Goal: Complete application form

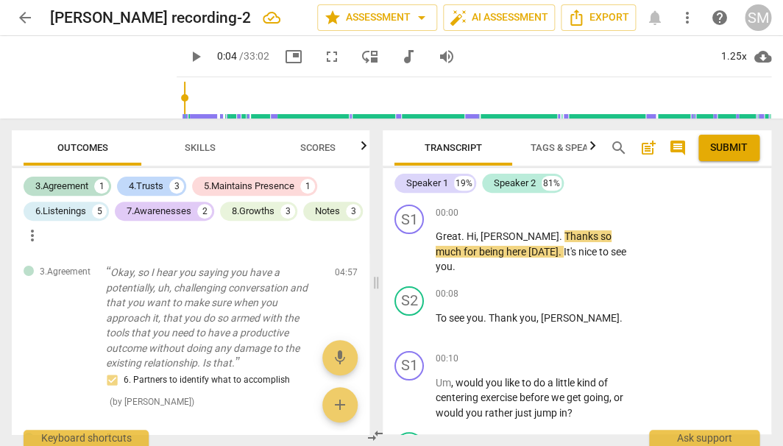
scroll to position [2439, 0]
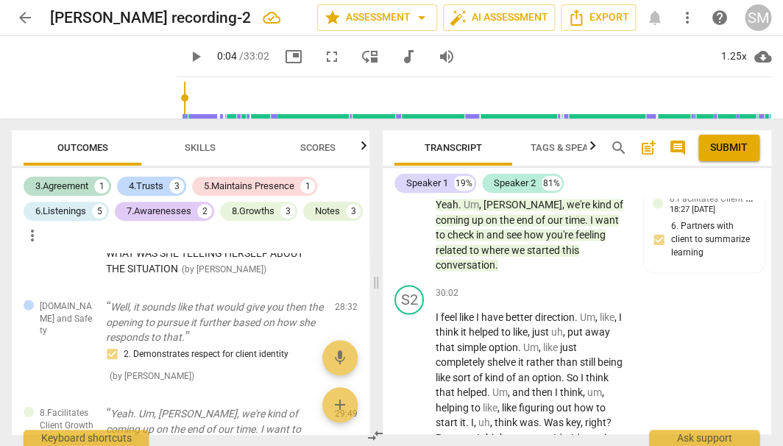
type input "4"
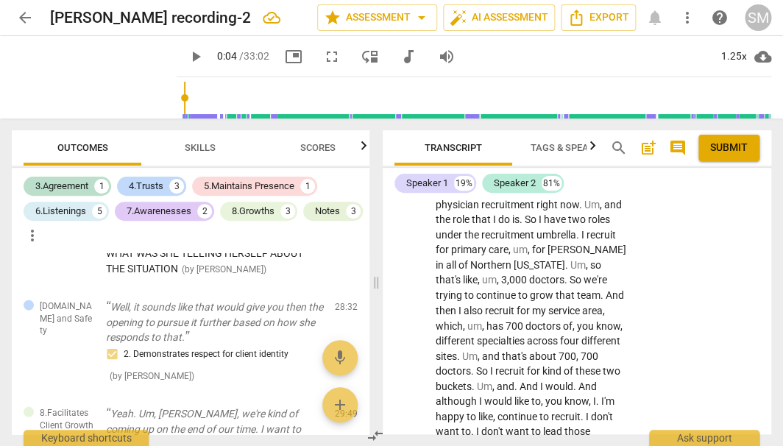
scroll to position [2145, 0]
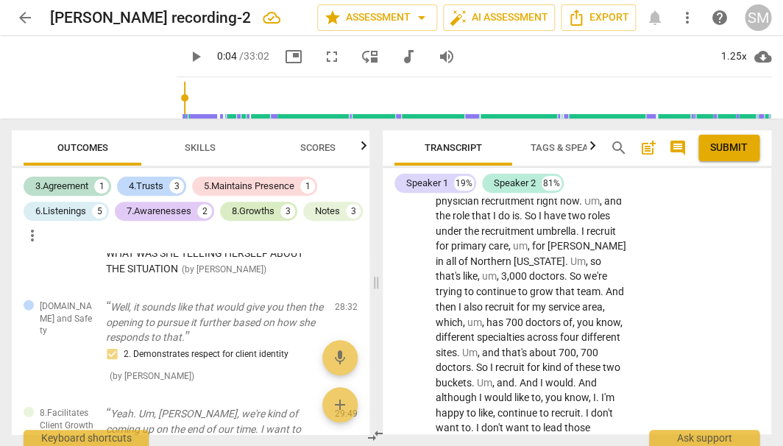
click at [268, 207] on div "8.Growths" at bounding box center [253, 211] width 43 height 15
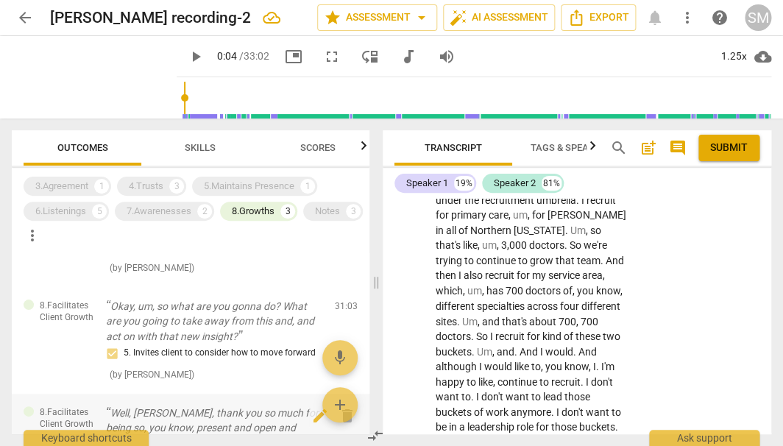
scroll to position [85, 0]
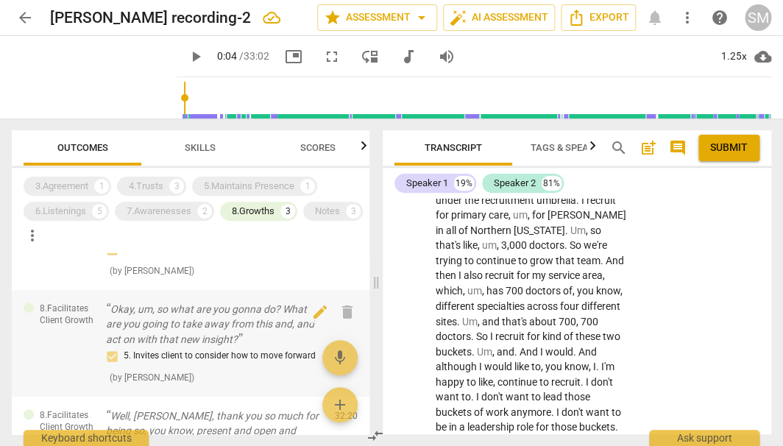
click at [216, 331] on p "Okay, um, so what are you gonna do? What are you going to take away from this a…" at bounding box center [214, 325] width 217 height 46
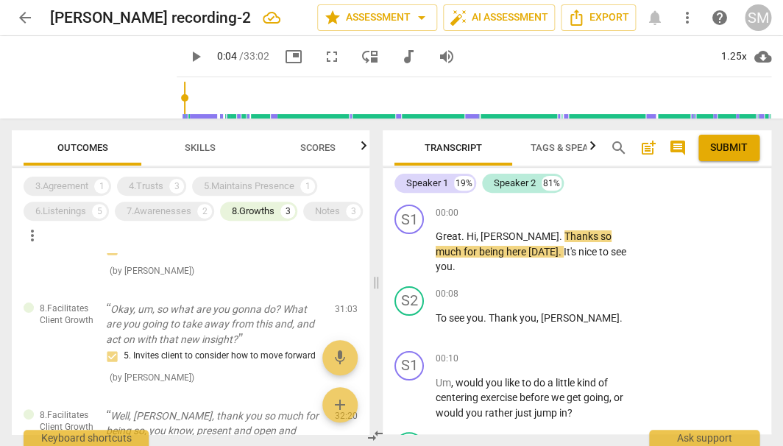
scroll to position [0, 0]
click at [652, 146] on span "post_add" at bounding box center [648, 148] width 18 height 18
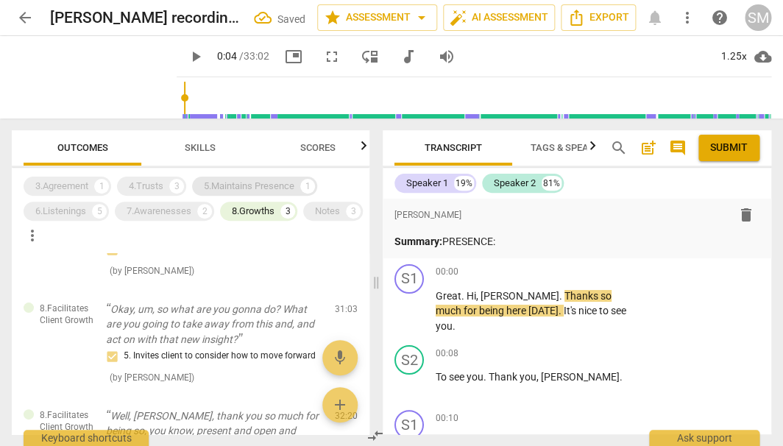
click at [273, 188] on div "5.Maintains Presence" at bounding box center [249, 186] width 90 height 15
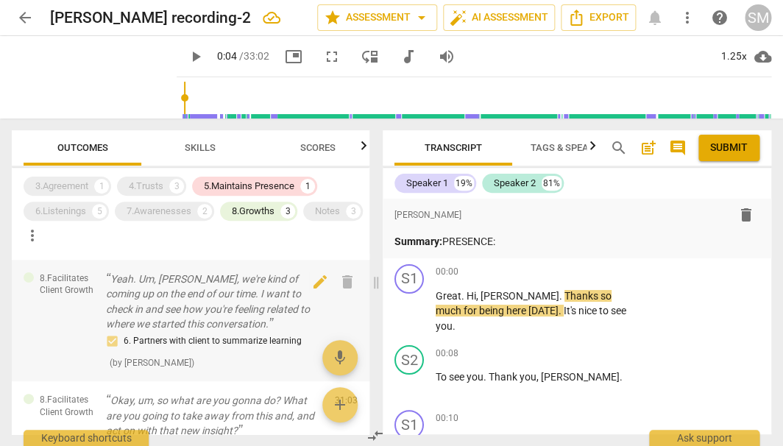
scroll to position [88, 0]
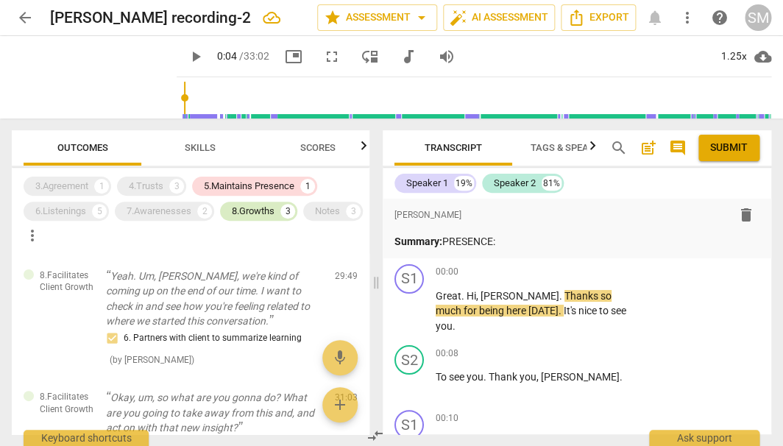
click at [273, 212] on div "8.Growths" at bounding box center [253, 211] width 43 height 15
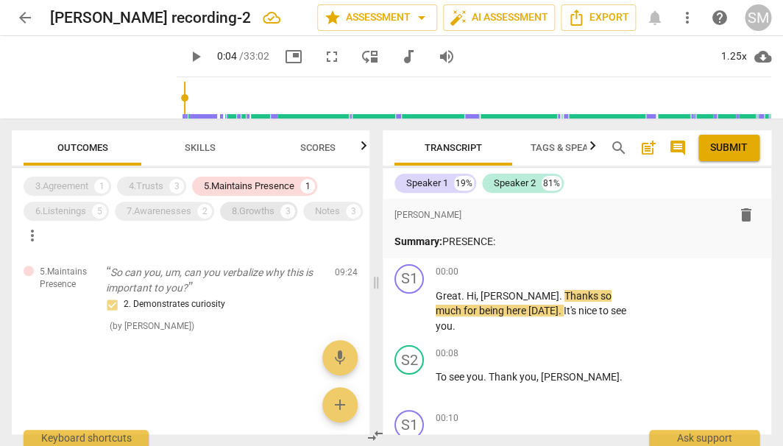
scroll to position [0, 0]
click at [509, 240] on p "Summary: PRESENCE:" at bounding box center [576, 241] width 365 height 15
click at [446, 242] on p "Summary: PRESENCE:" at bounding box center [576, 241] width 365 height 15
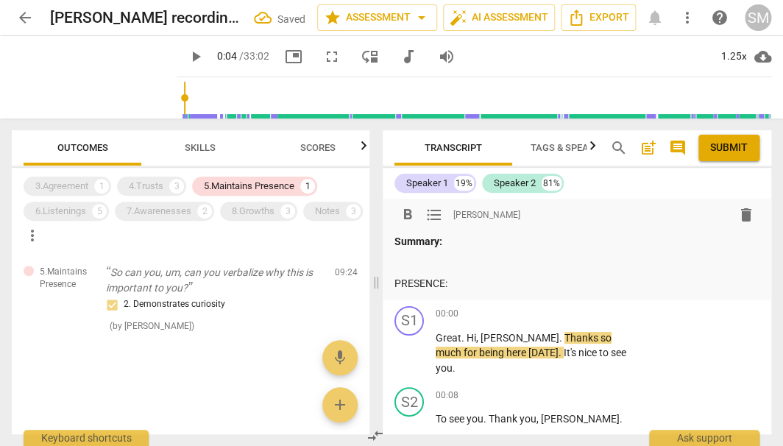
click at [411, 258] on p at bounding box center [576, 262] width 365 height 15
click at [450, 281] on p "PRESENCE:" at bounding box center [576, 283] width 365 height 15
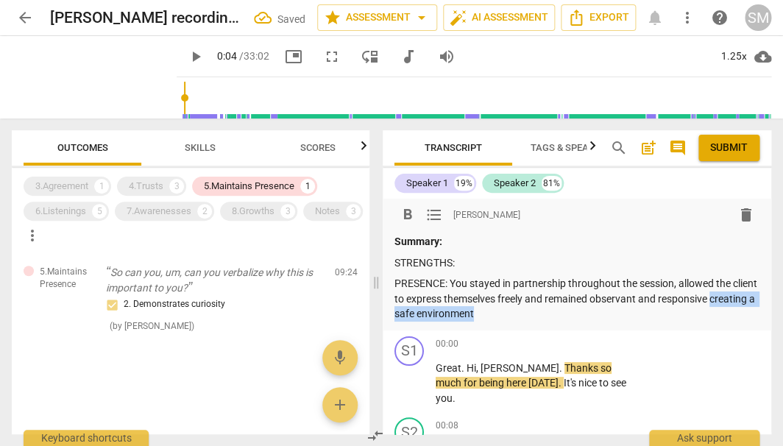
drag, startPoint x: 395, startPoint y: 311, endPoint x: 533, endPoint y: 313, distance: 137.6
click at [533, 313] on p "PRESENCE: You stayed in partnership throughout the session, allowed the client …" at bounding box center [576, 299] width 365 height 46
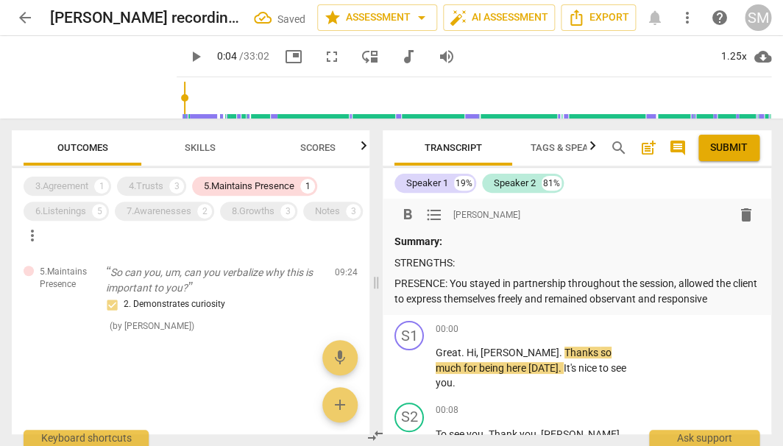
click at [678, 285] on p "PRESENCE: You stayed in partnership throughout the session, allowed the client …" at bounding box center [576, 291] width 365 height 30
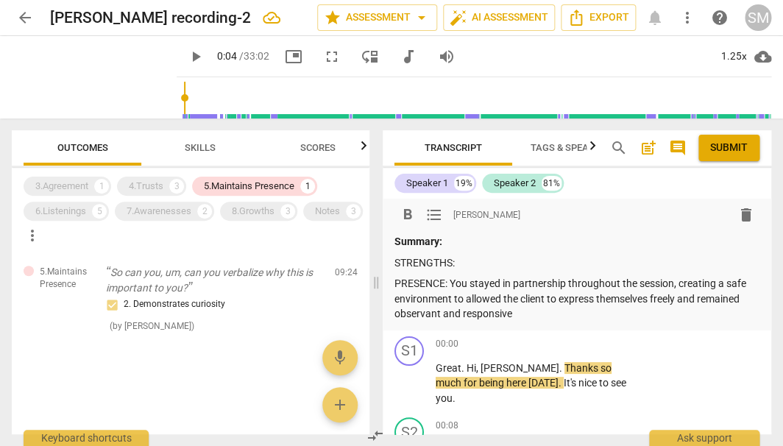
click at [500, 294] on p "PRESENCE: You stayed in partnership throughout the session, creating a safe env…" at bounding box center [576, 299] width 365 height 46
click at [667, 299] on p "PRESENCE: You stayed in partnership throughout the session, creating a safe env…" at bounding box center [576, 299] width 365 height 46
drag, startPoint x: 690, startPoint y: 296, endPoint x: 672, endPoint y: 297, distance: 17.7
click at [672, 297] on p "PRESENCE: You stayed in partnership throughout the session, creating a safe env…" at bounding box center [576, 299] width 365 height 46
click at [512, 313] on p "PRESENCE: You stayed in partnership throughout the session, creating a safe env…" at bounding box center [576, 299] width 365 height 46
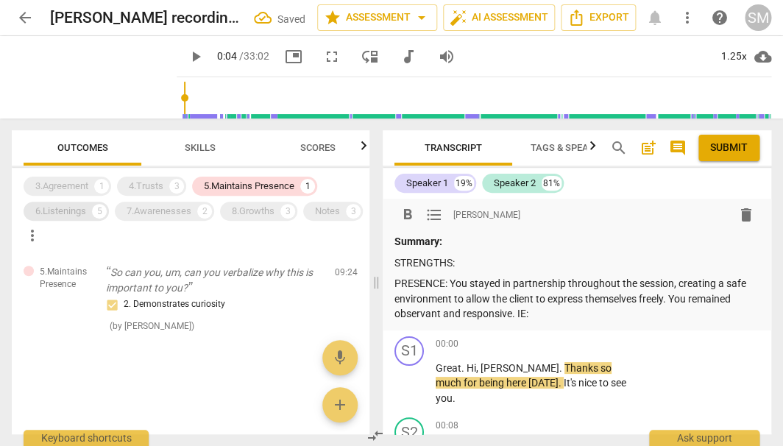
click at [83, 210] on div "6.Listenings" at bounding box center [60, 211] width 51 height 15
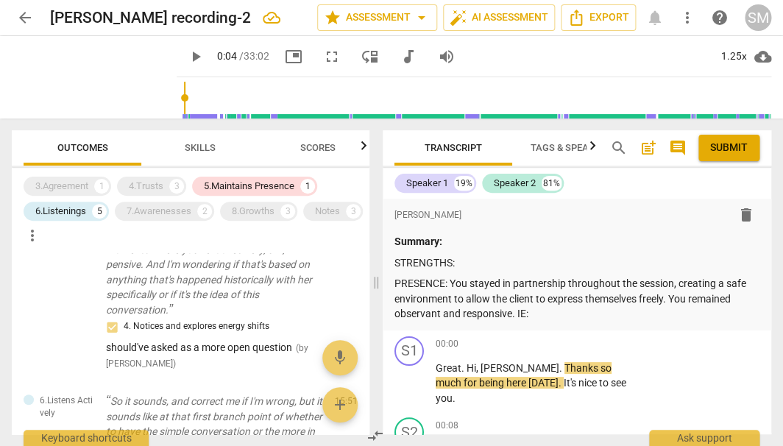
scroll to position [313, 0]
click at [284, 187] on div "5.Maintains Presence" at bounding box center [249, 186] width 90 height 15
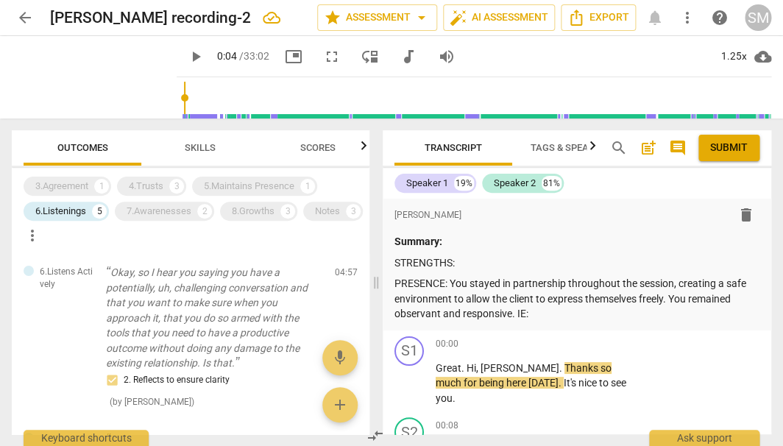
scroll to position [0, 0]
click at [76, 213] on div "6.Listenings" at bounding box center [60, 211] width 51 height 15
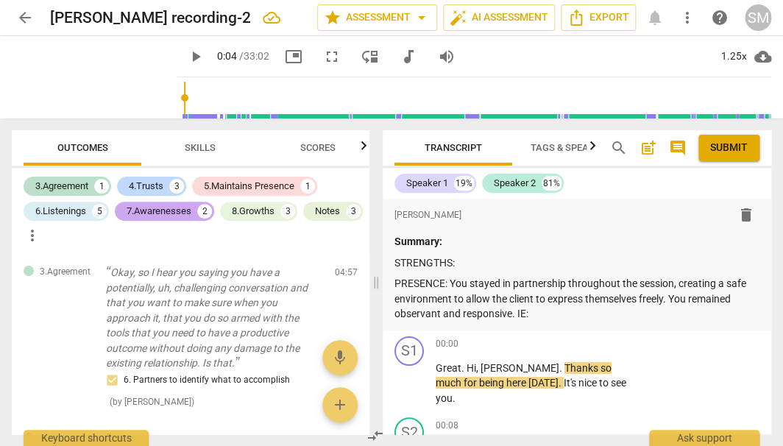
click at [184, 212] on div "7.Awarenesses" at bounding box center [159, 211] width 65 height 15
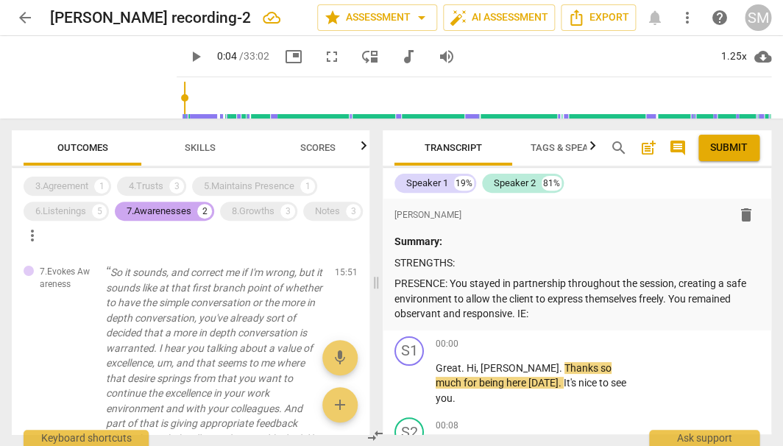
click at [176, 214] on div "7.Awarenesses" at bounding box center [159, 211] width 65 height 15
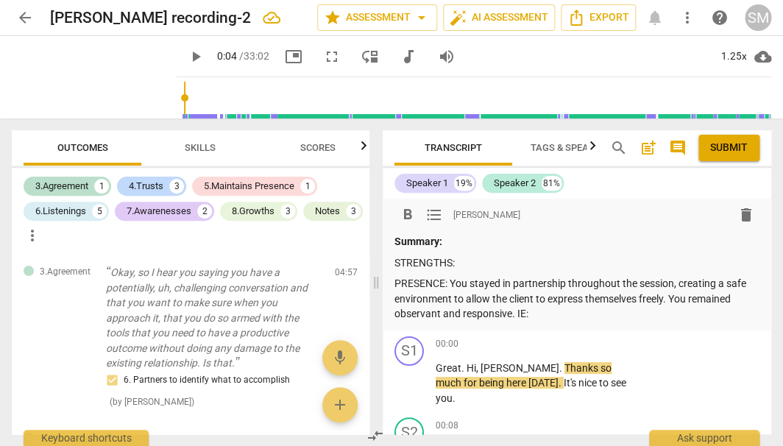
click at [516, 310] on p "PRESENCE: You stayed in partnership throughout the session, creating a safe env…" at bounding box center [576, 299] width 365 height 46
click at [536, 316] on p "PRESENCE: You stayed in partnership throughout the session, creating a safe env…" at bounding box center [576, 299] width 365 height 46
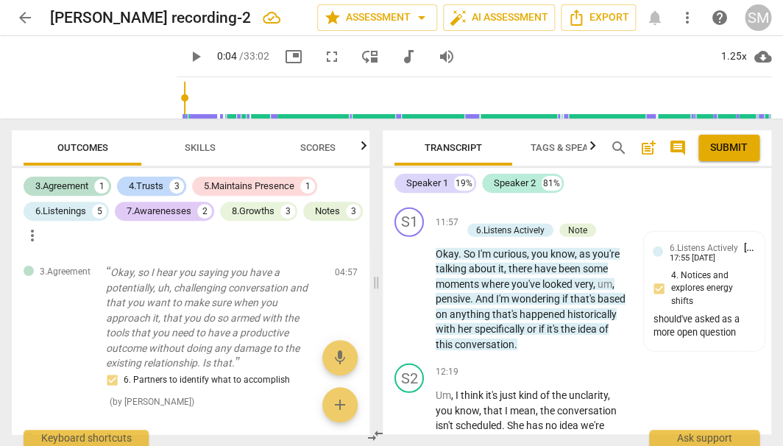
scroll to position [4107, 0]
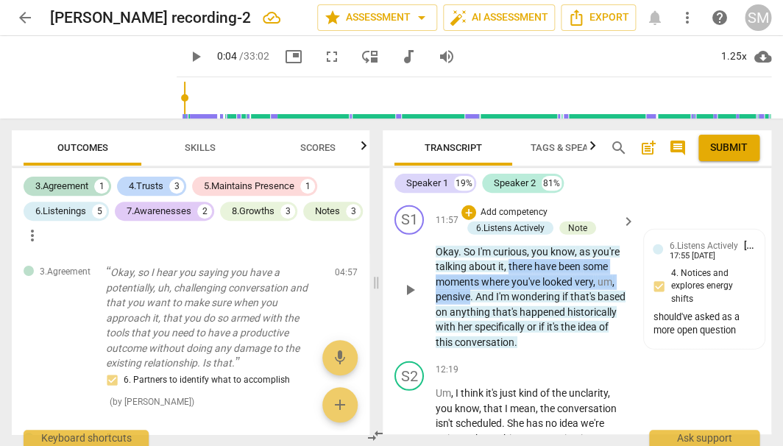
drag, startPoint x: 509, startPoint y: 217, endPoint x: 471, endPoint y: 252, distance: 52.1
click at [471, 252] on p "Okay . So I'm curious , you know , as you're talking about it , there have been…" at bounding box center [532, 297] width 192 height 106
copy p "there have been some moments where you've looked very , um , pensive"
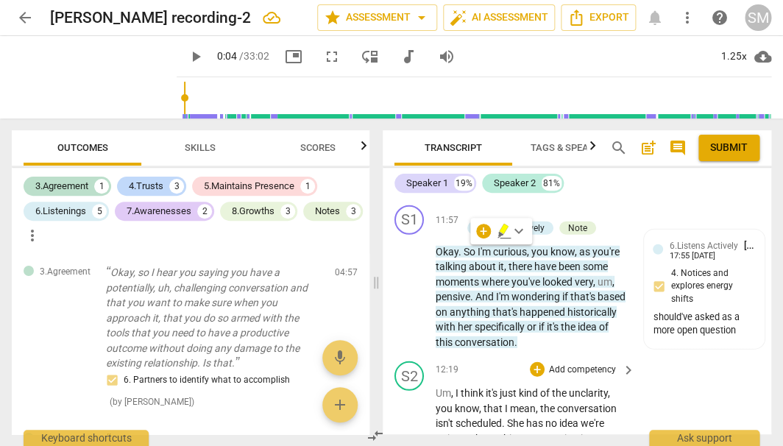
click at [543, 362] on div "+ Add competency" at bounding box center [574, 369] width 88 height 15
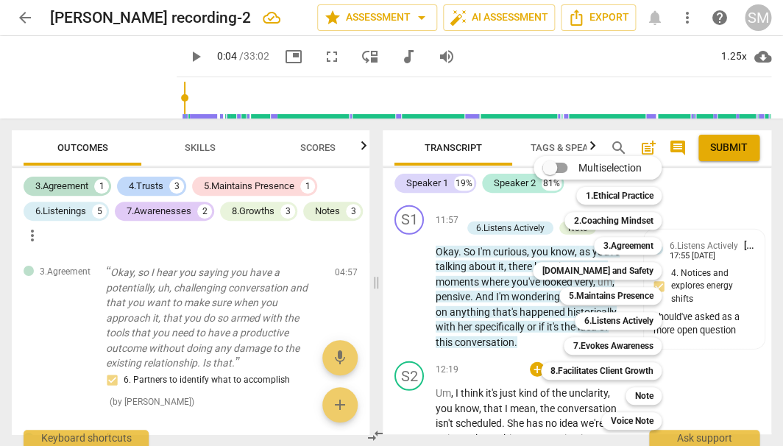
click at [411, 235] on div at bounding box center [391, 223] width 783 height 446
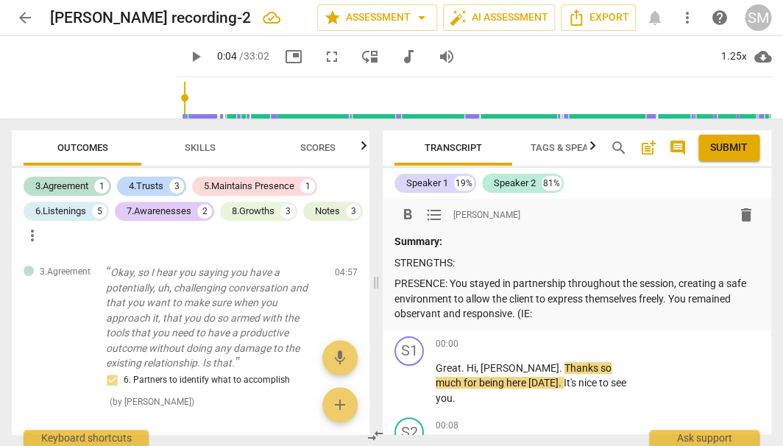
scroll to position [0, 0]
click at [536, 313] on p "PRESENCE: You stayed in partnership throughout the session, creating a safe env…" at bounding box center [576, 299] width 365 height 46
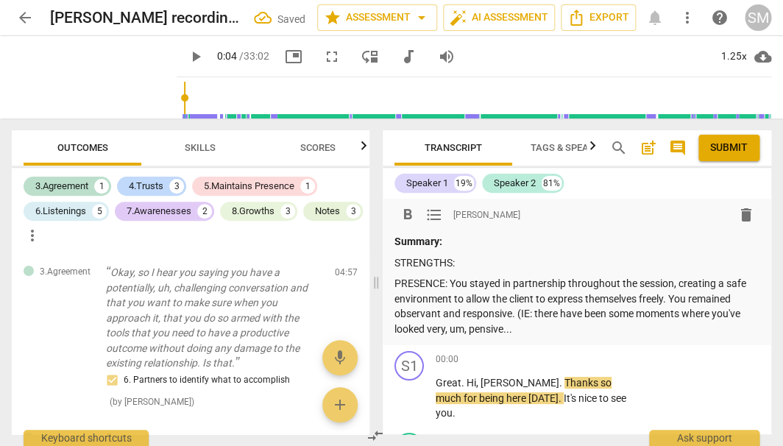
click at [535, 314] on p "PRESENCE: You stayed in partnership throughout the session, creating a safe env…" at bounding box center [576, 306] width 365 height 60
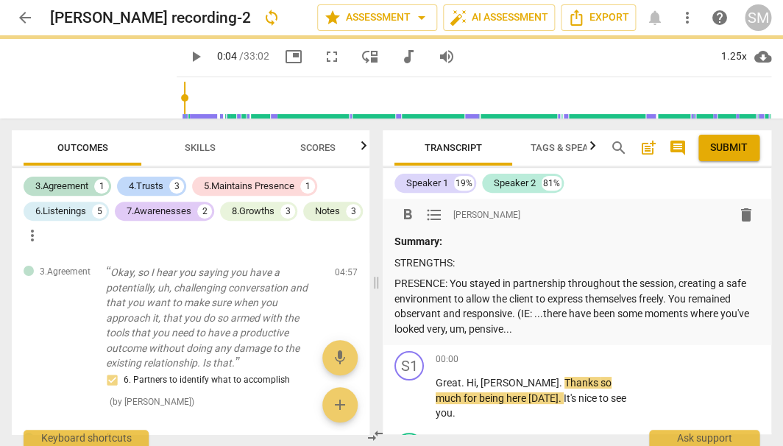
click at [515, 328] on p "PRESENCE: You stayed in partnership throughout the session, creating a safe env…" at bounding box center [576, 306] width 365 height 60
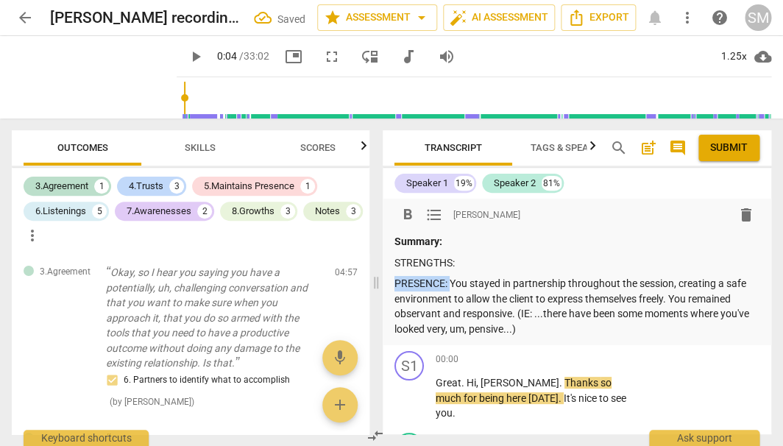
drag, startPoint x: 450, startPoint y: 283, endPoint x: 391, endPoint y: 279, distance: 58.2
click at [391, 279] on div "format_bold format_list_bulleted [PERSON_NAME] delete Summary: STRENGTHS: PRESE…" at bounding box center [577, 272] width 388 height 146
click at [466, 328] on p "You stayed in partnership throughout the session, creating a safe environment t…" at bounding box center [576, 306] width 365 height 60
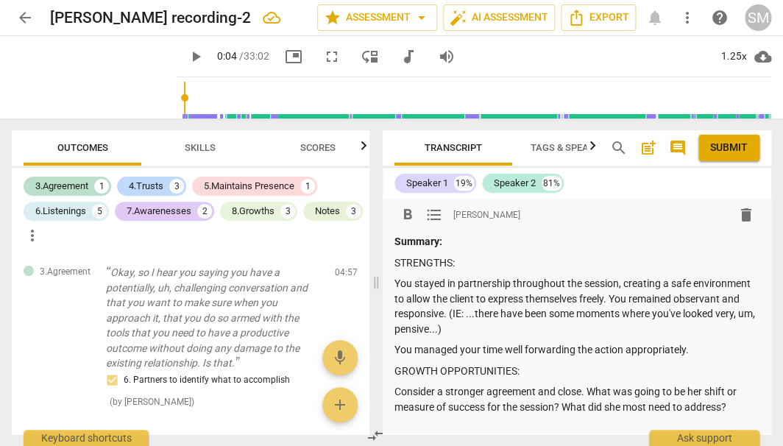
click at [404, 413] on div "Summary: STRENGTHS: You stayed in partnership throughout the session, creating …" at bounding box center [576, 335] width 365 height 202
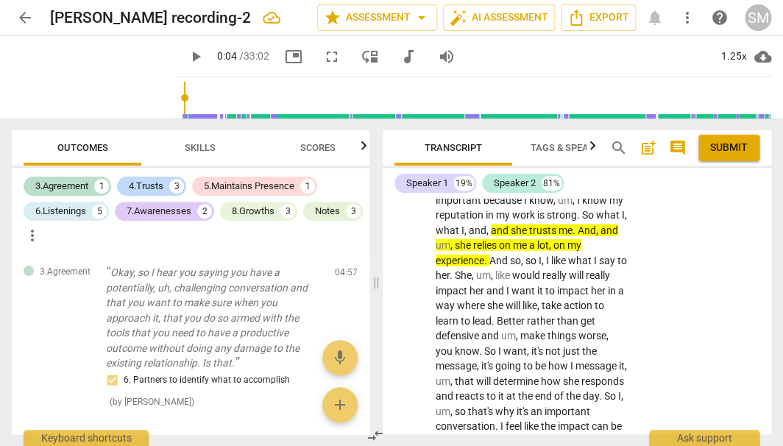
scroll to position [4018, 0]
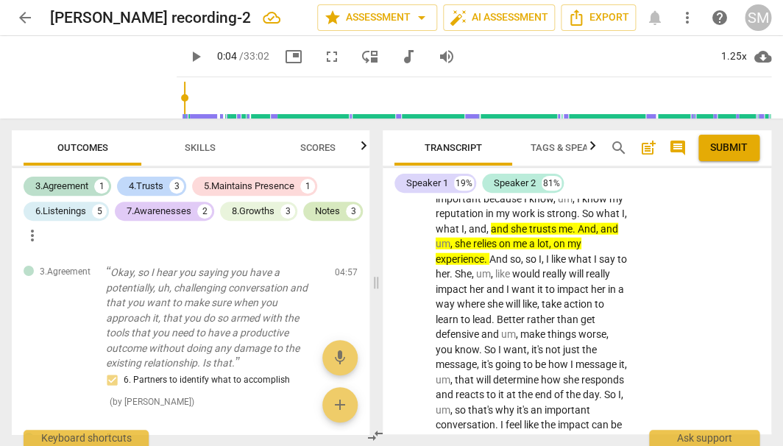
click at [315, 219] on div "Notes" at bounding box center [327, 211] width 25 height 15
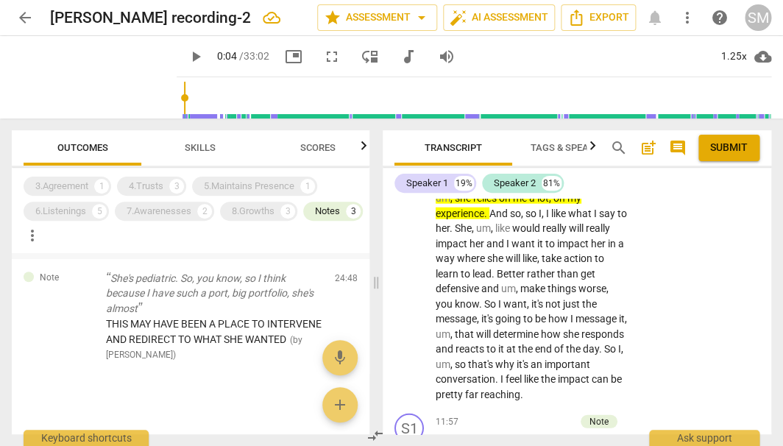
scroll to position [269, 0]
click at [171, 298] on p "She's pediatric. So, you know, so I think because I have such a port, big portf…" at bounding box center [214, 294] width 217 height 46
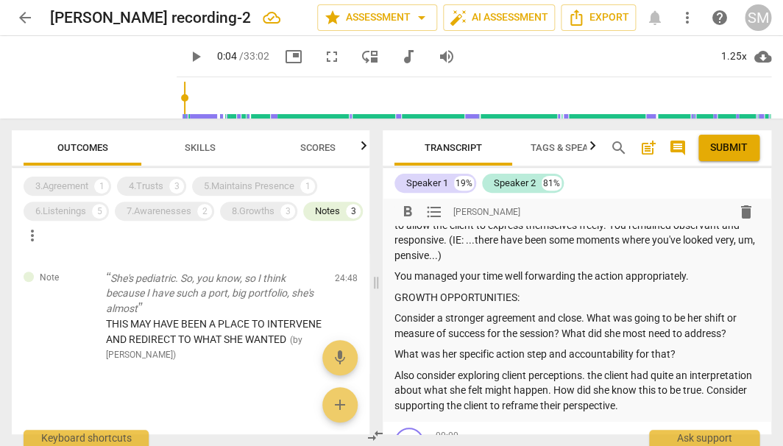
scroll to position [83, 0]
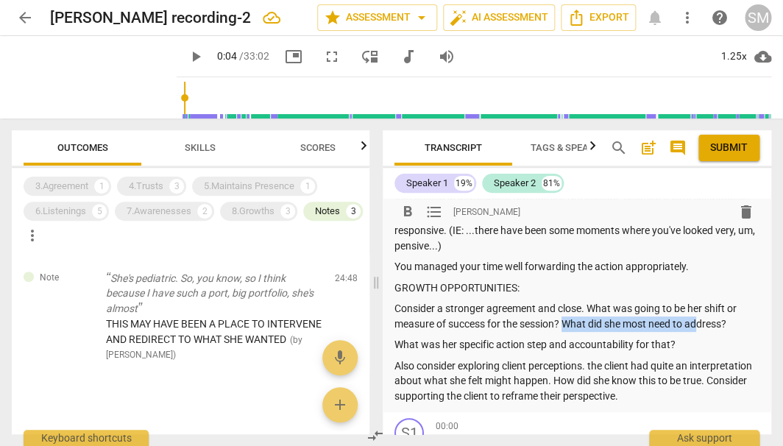
drag, startPoint x: 567, startPoint y: 318, endPoint x: 703, endPoint y: 324, distance: 137.0
click at [703, 324] on p "Consider a stronger agreement and close. What was going to be her shift or meas…" at bounding box center [576, 316] width 365 height 30
click at [706, 338] on p "What was her specific action step and accountability for that?" at bounding box center [576, 344] width 365 height 15
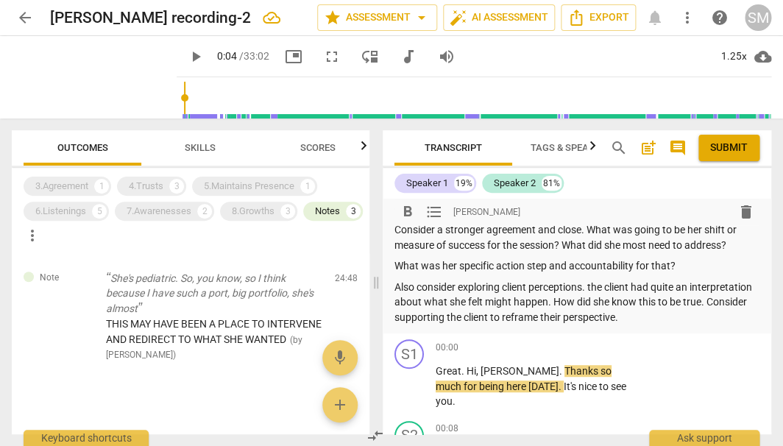
scroll to position [163, 0]
click at [697, 310] on p "Also consider exploring client perceptions. the client had quite an interpretat…" at bounding box center [576, 302] width 365 height 46
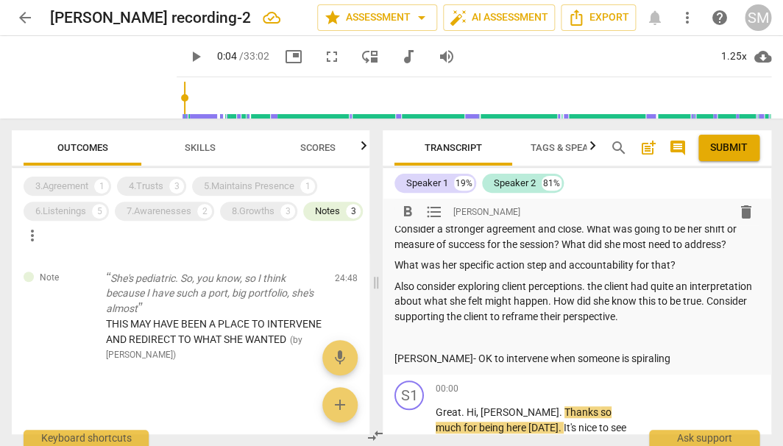
click at [427, 342] on div "Summary: STRENGTHS: You stayed in partnership throughout the session, creating …" at bounding box center [576, 218] width 365 height 294
click at [614, 355] on p "[PERSON_NAME]- OK to intervene when someone is spiraling" at bounding box center [576, 358] width 365 height 15
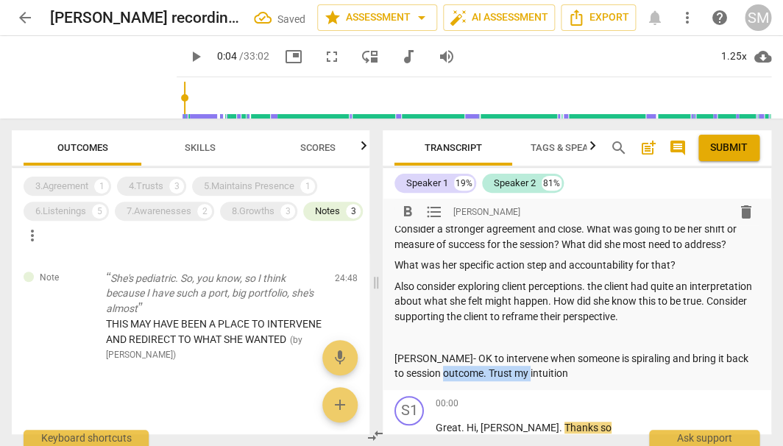
drag, startPoint x: 440, startPoint y: 363, endPoint x: 522, endPoint y: 363, distance: 81.7
click at [522, 363] on p "[PERSON_NAME]- OK to intervene when someone is spiraling and bring it back to s…" at bounding box center [576, 366] width 365 height 30
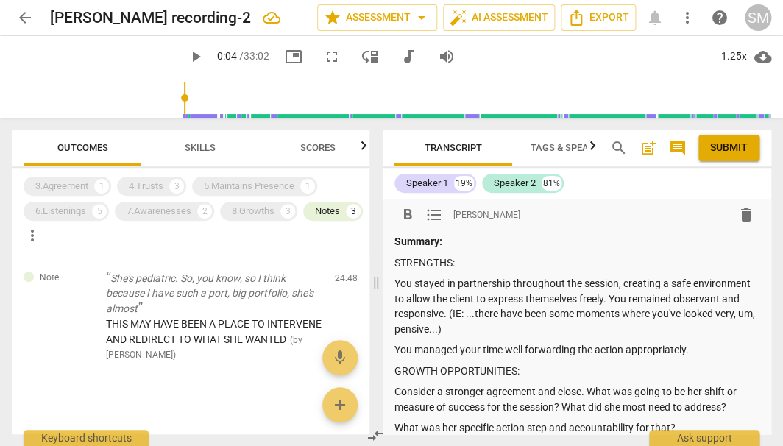
scroll to position [0, 0]
click at [728, 146] on span "Submit" at bounding box center [729, 148] width 38 height 15
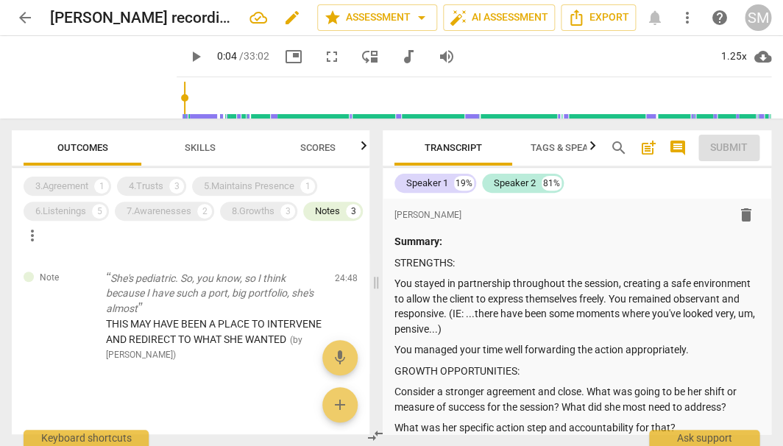
type input "4"
